Goal: Information Seeking & Learning: Learn about a topic

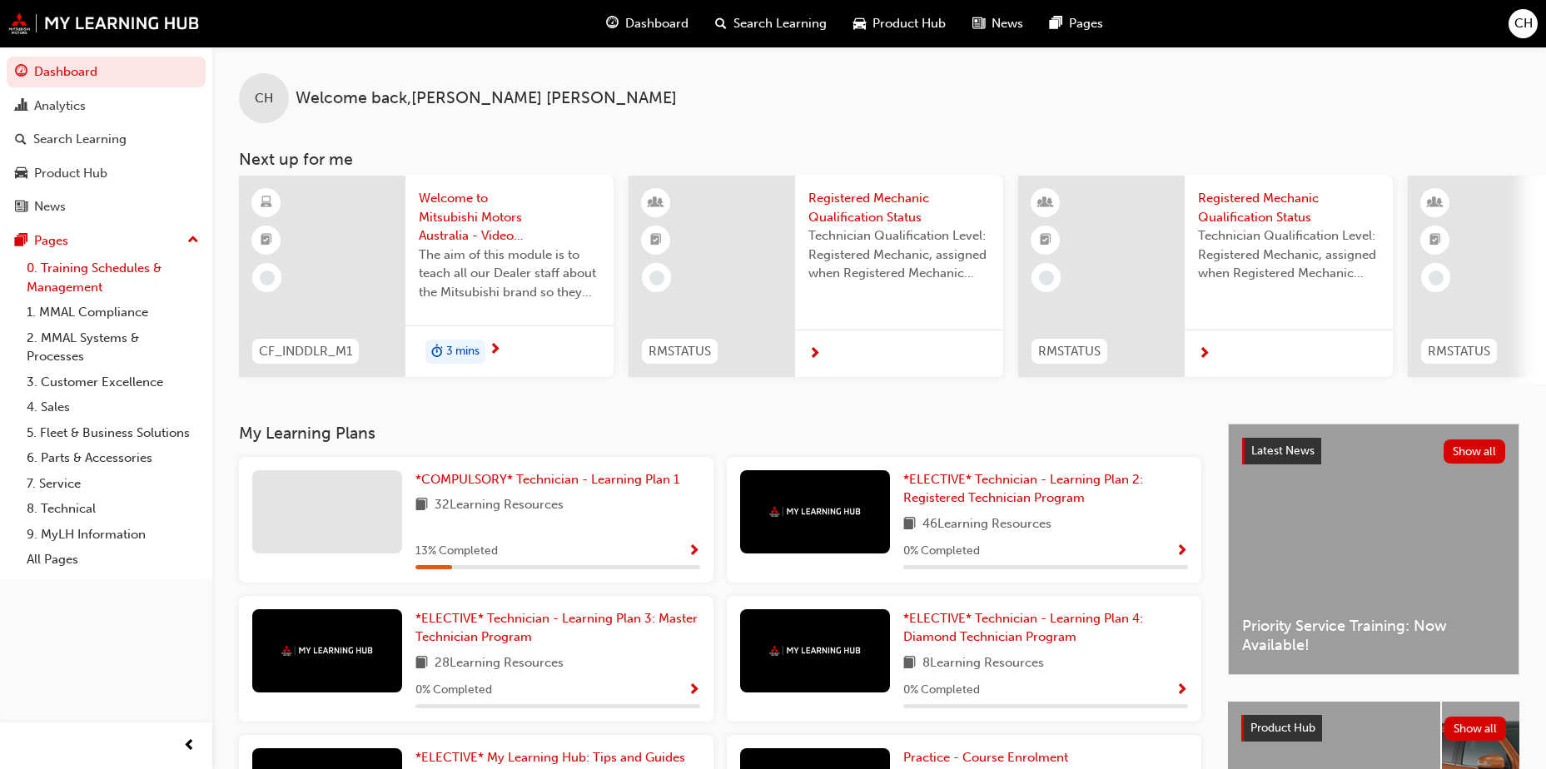
click at [105, 268] on link "0. Training Schedules & Management" at bounding box center [113, 278] width 186 height 44
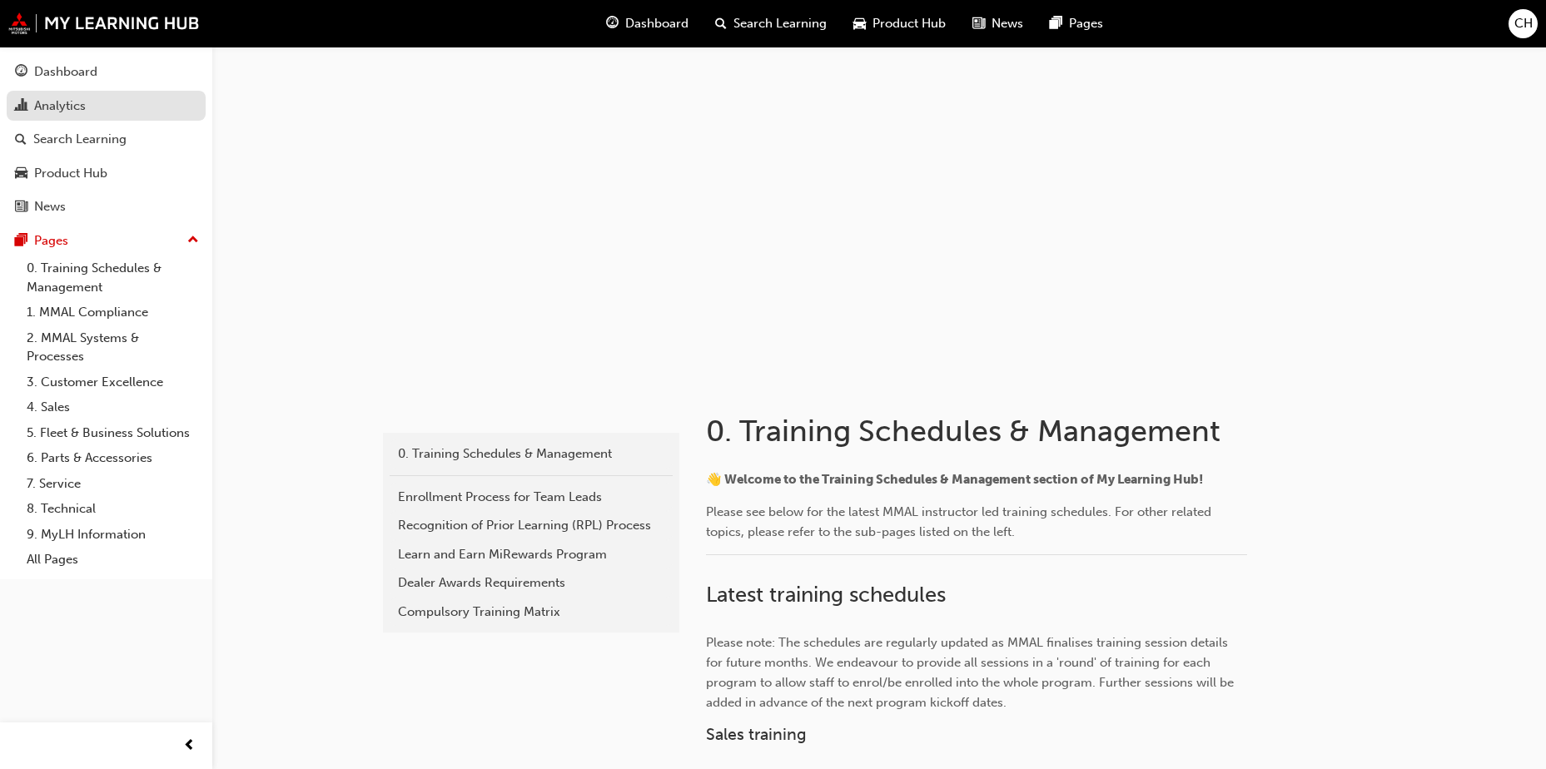
click at [97, 104] on div "Analytics" at bounding box center [106, 106] width 182 height 21
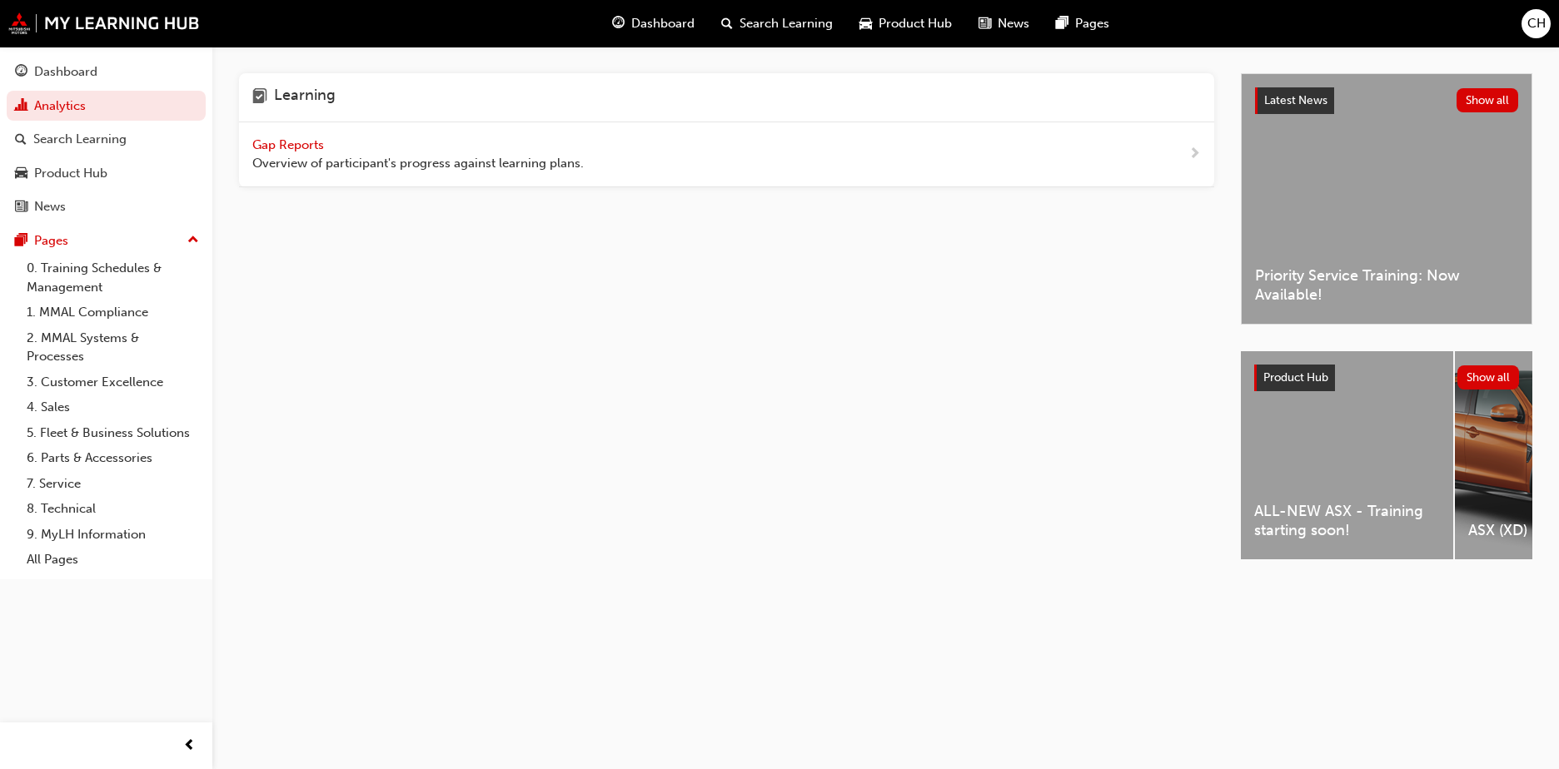
click at [293, 152] on span "Gap Reports" at bounding box center [289, 144] width 75 height 15
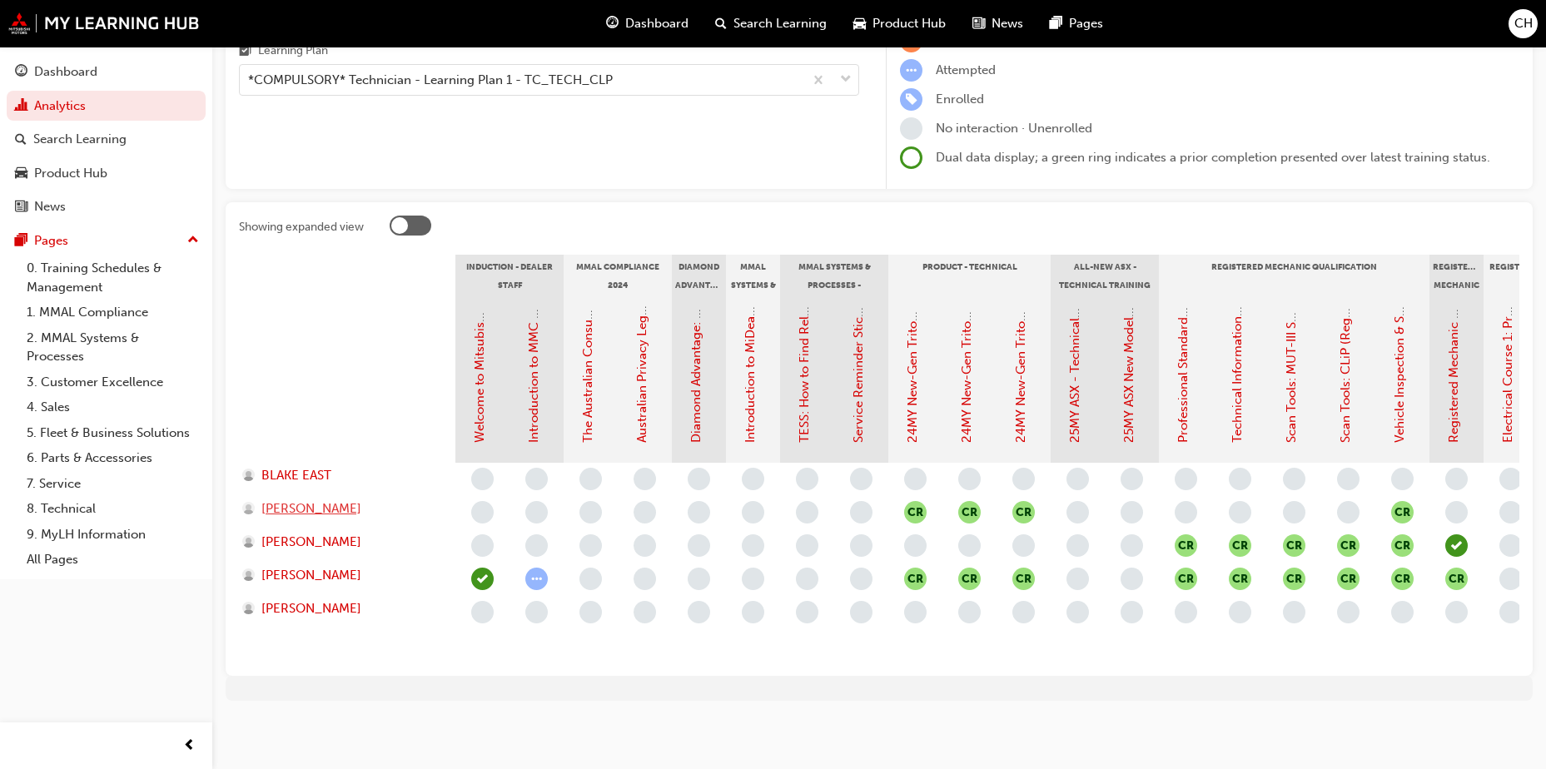
scroll to position [196, 0]
click at [955, 648] on div "CR CR CR CR CR CR CR CR CR CR CR CR CR CR CR CR CR CR CR CR CR" at bounding box center [1348, 563] width 1786 height 200
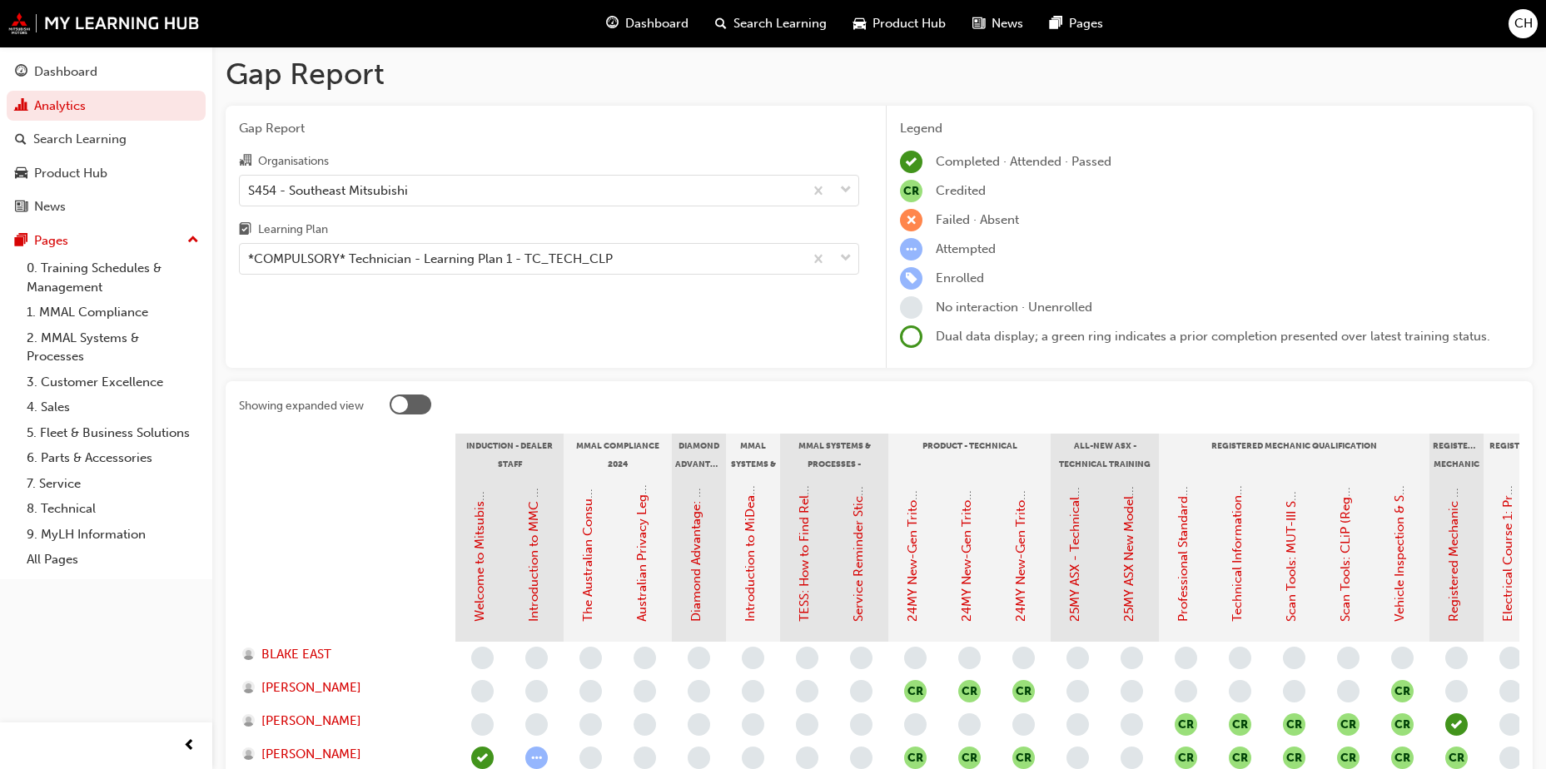
scroll to position [0, 0]
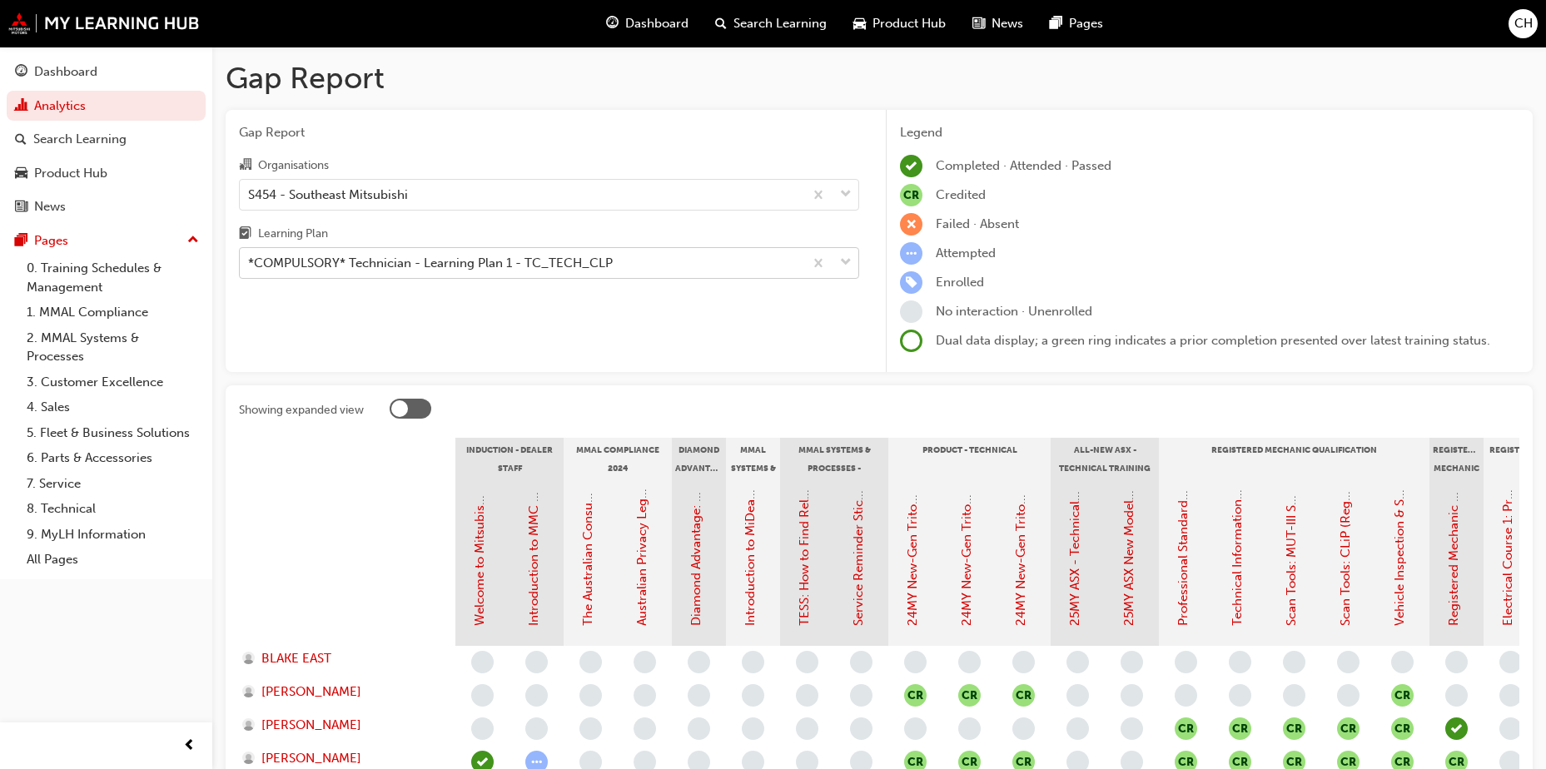
click at [839, 264] on div at bounding box center [830, 263] width 55 height 30
click at [250, 264] on input "Learning Plan *COMPULSORY* Technician - Learning Plan 1 - TC_TECH_CLP" at bounding box center [249, 263] width 2 height 14
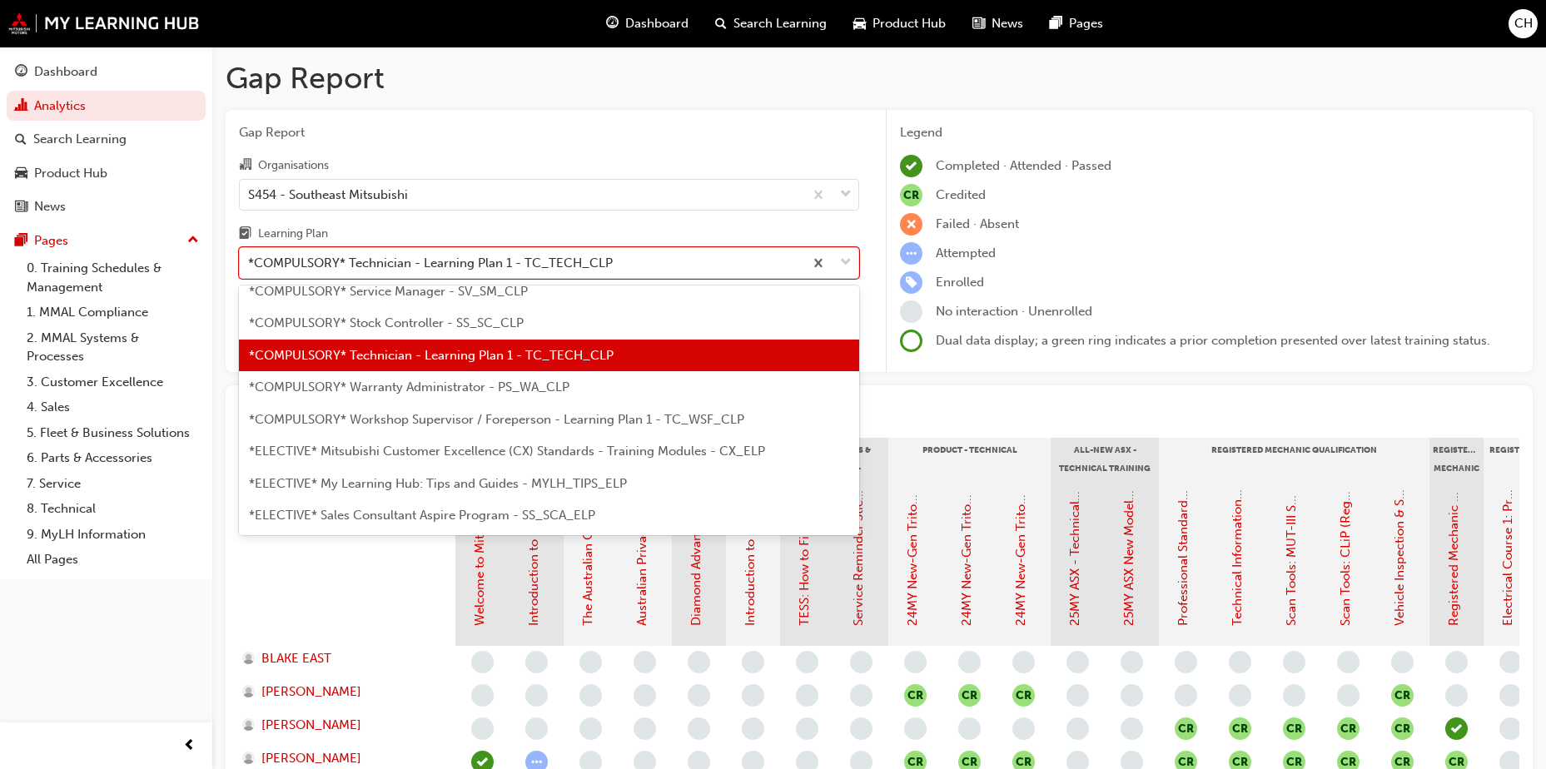
scroll to position [649, 0]
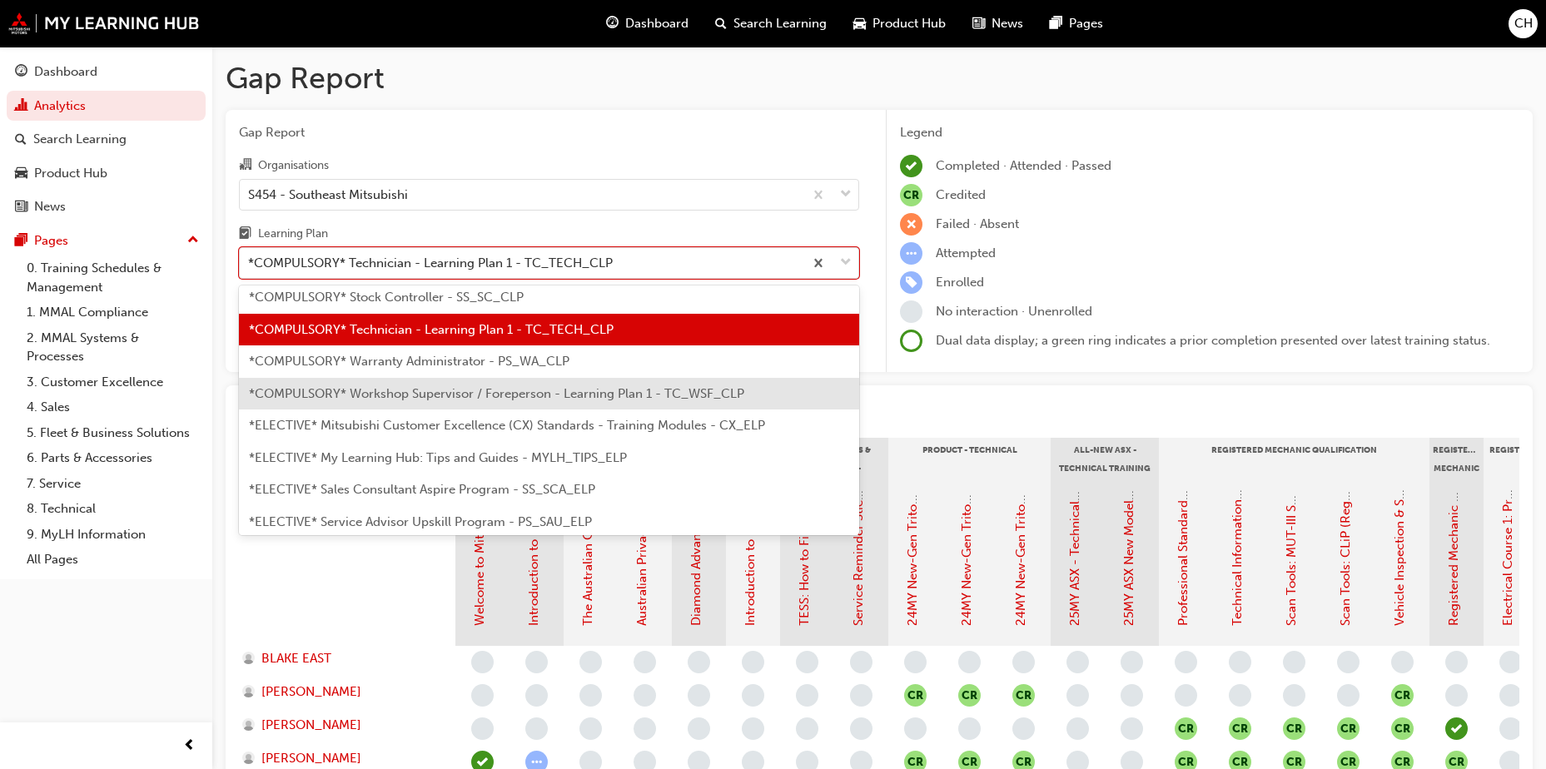
click at [674, 400] on span "*COMPULSORY* Workshop Supervisor / Foreperson - Learning Plan 1 - TC_WSF_CLP" at bounding box center [496, 393] width 495 height 15
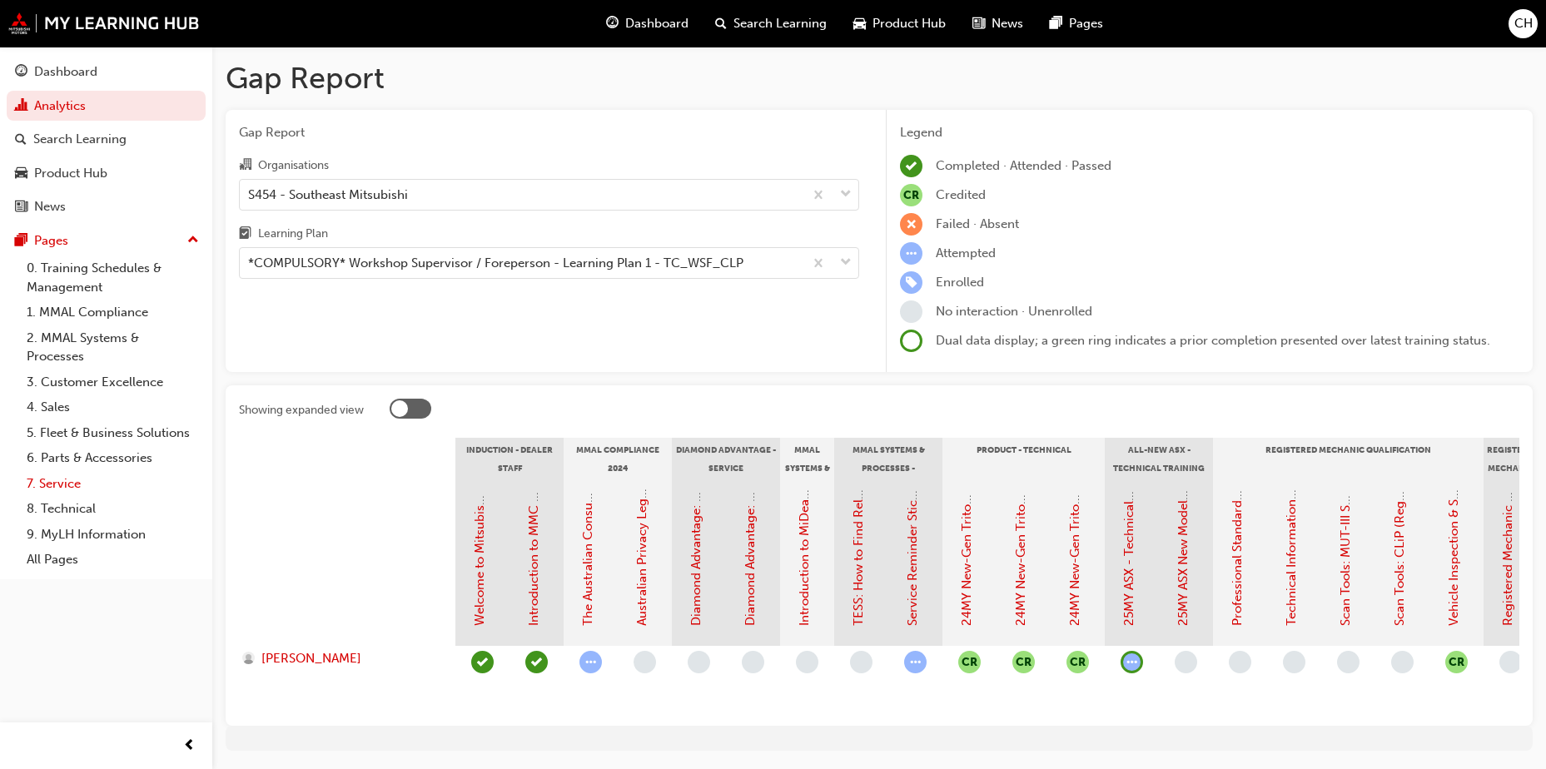
click at [115, 486] on link "7. Service" at bounding box center [113, 484] width 186 height 26
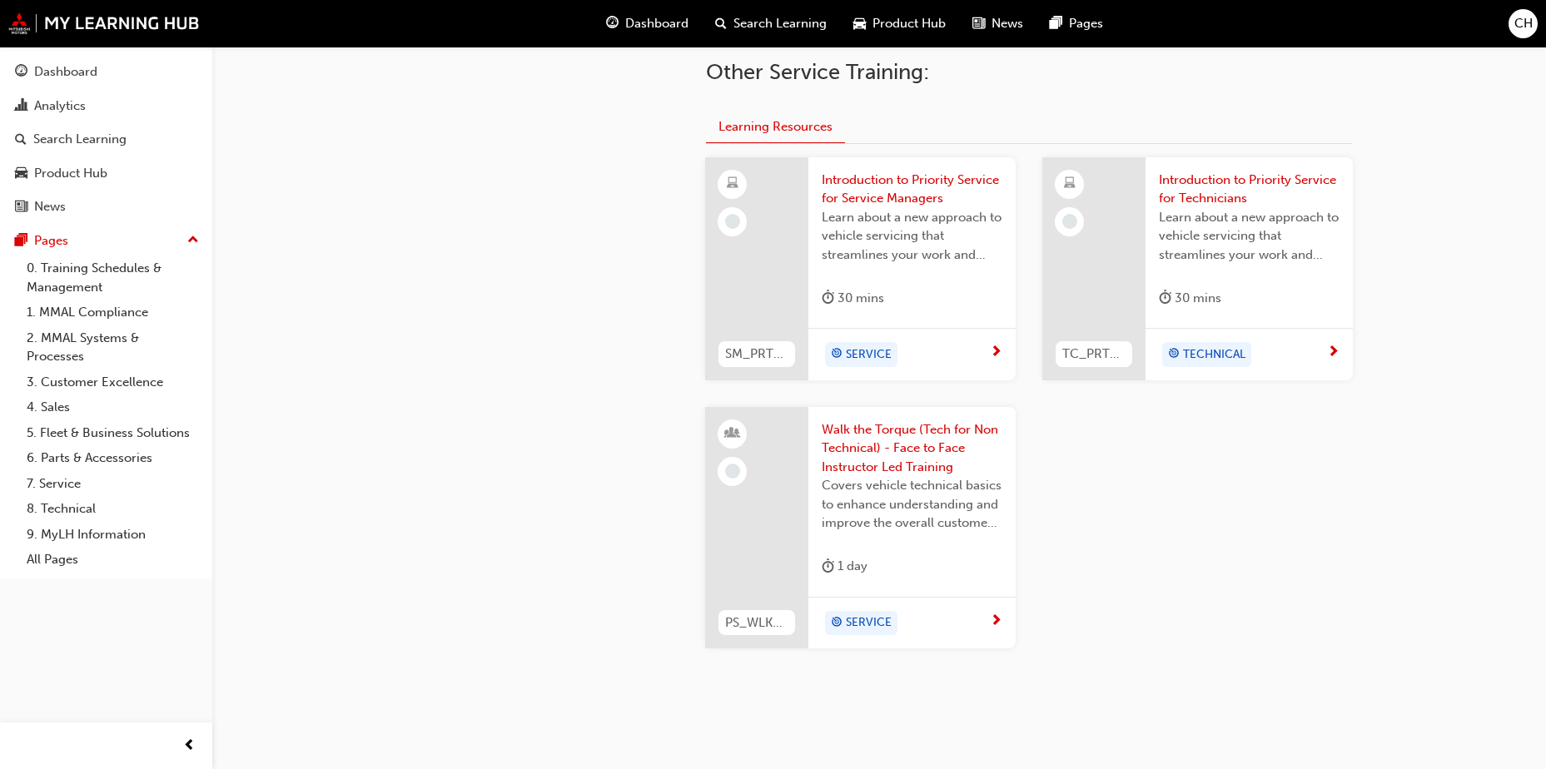
scroll to position [636, 0]
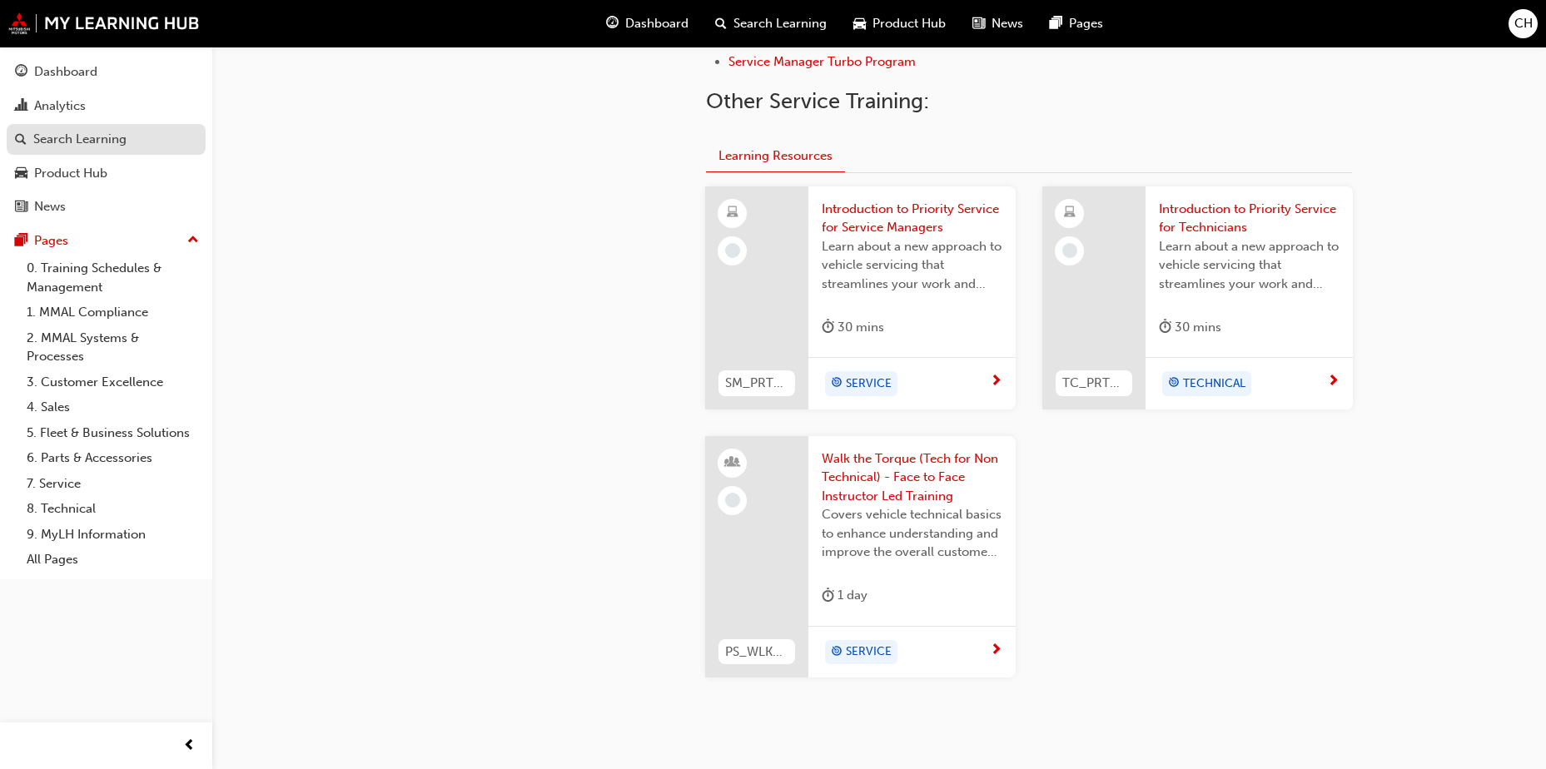
click at [131, 144] on div "Search Learning" at bounding box center [106, 139] width 182 height 21
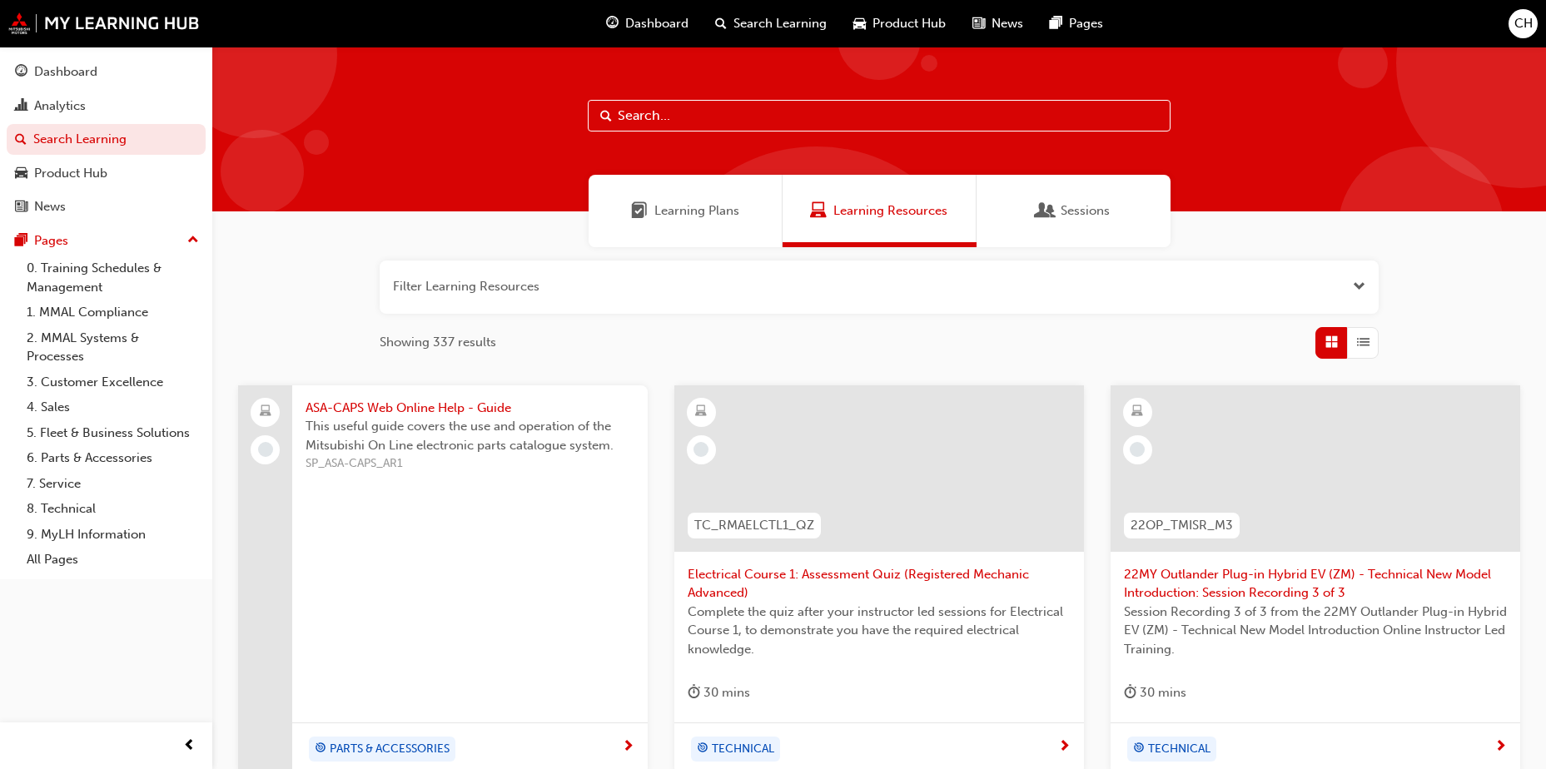
click at [719, 120] on input "text" at bounding box center [879, 116] width 583 height 32
type input "warranty"
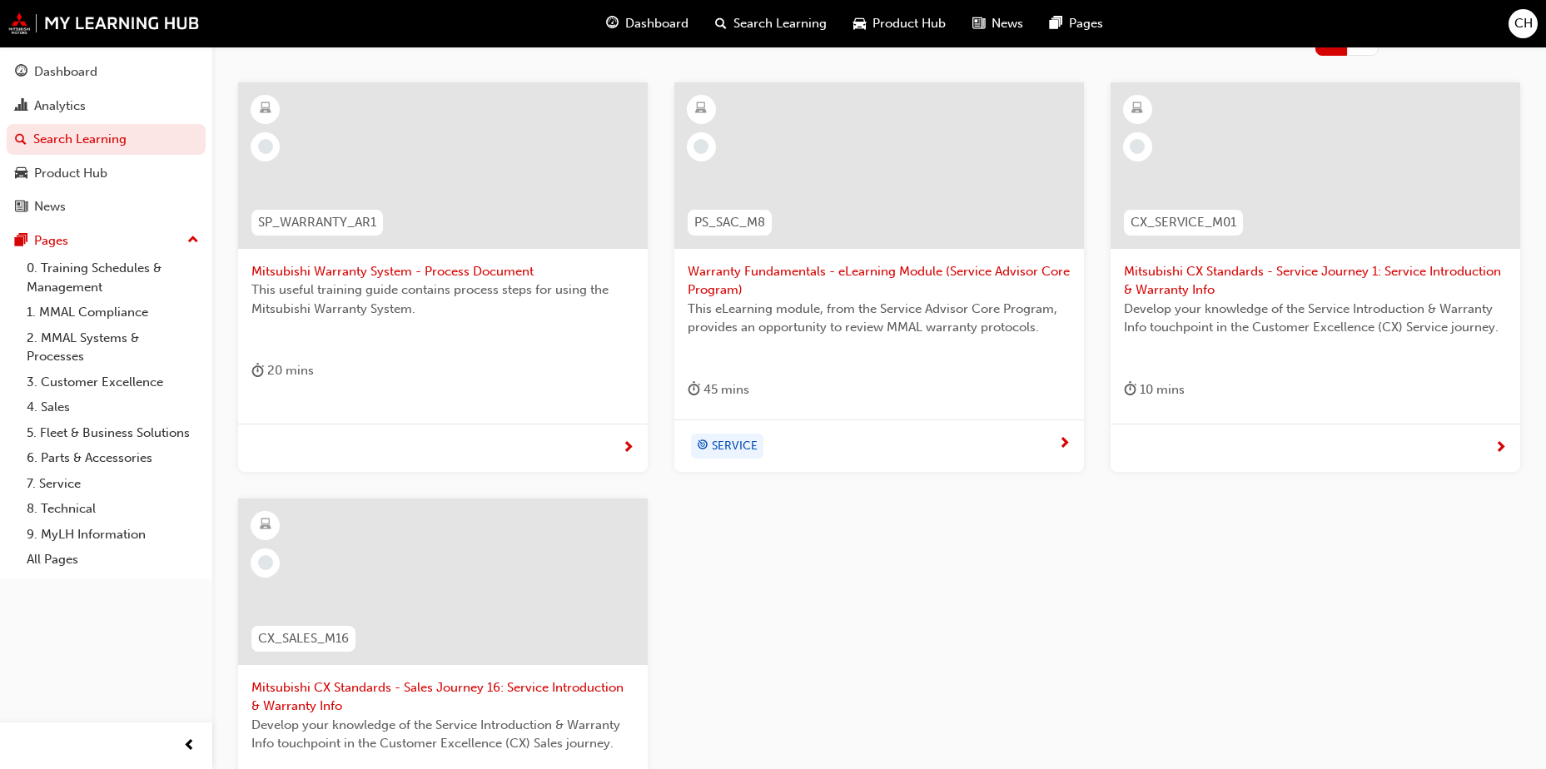
scroll to position [333, 0]
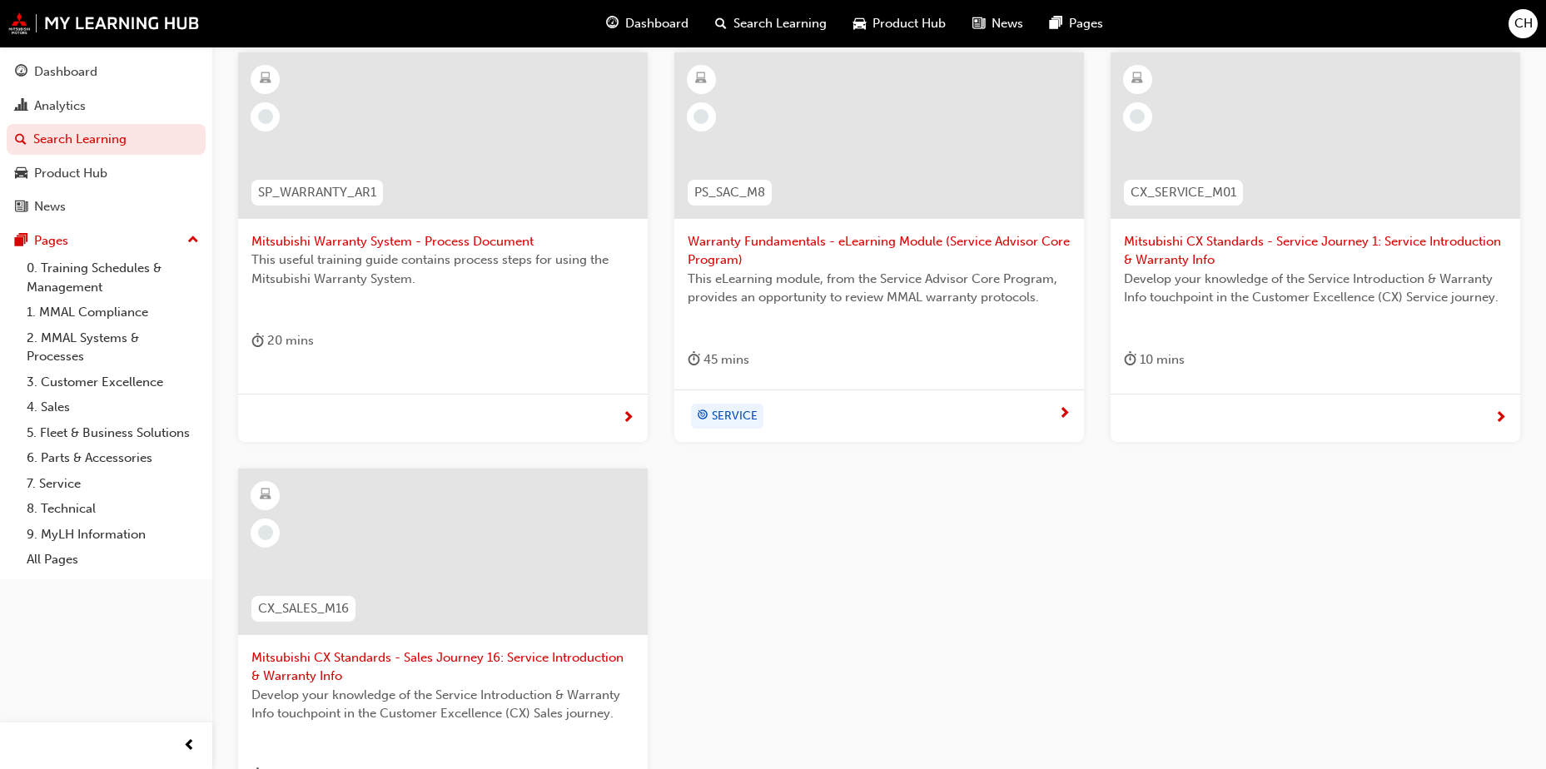
click at [1515, 16] on span "CH" at bounding box center [1524, 23] width 18 height 19
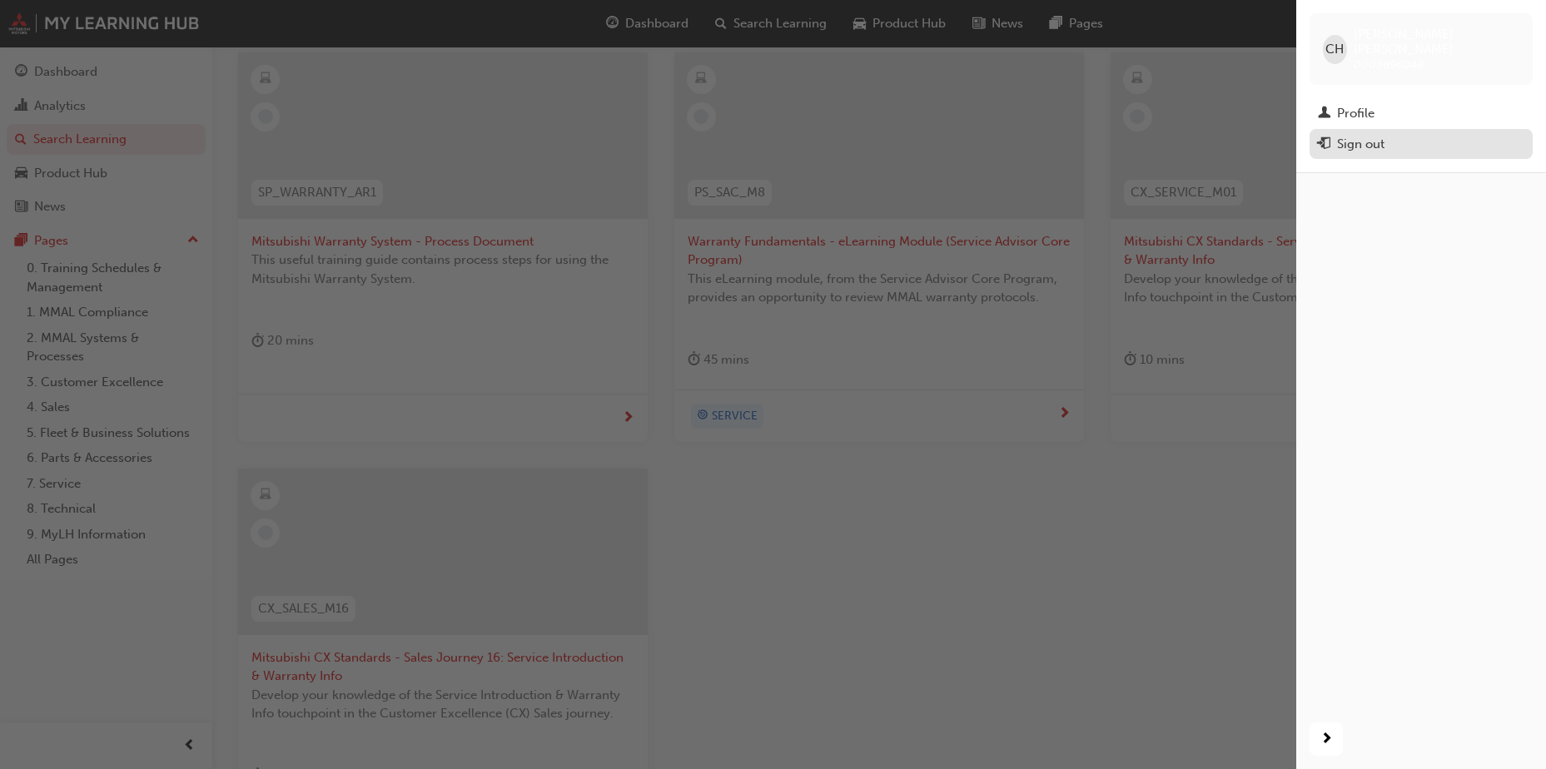
click at [1454, 134] on div "Sign out" at bounding box center [1421, 144] width 206 height 21
